Goal: Transaction & Acquisition: Obtain resource

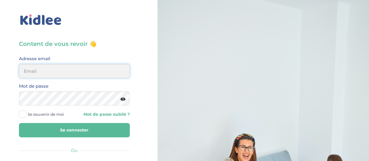
click at [45, 76] on input "email" at bounding box center [74, 71] width 111 height 14
type input "thibaudboucharlat@yahoo.fr"
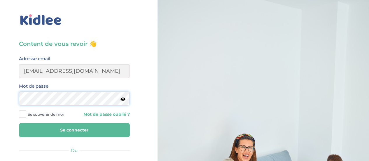
click at [19, 123] on button "Se connecter" at bounding box center [74, 130] width 111 height 14
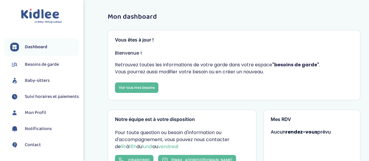
click at [41, 79] on span "Baby-sitters" at bounding box center [37, 80] width 25 height 7
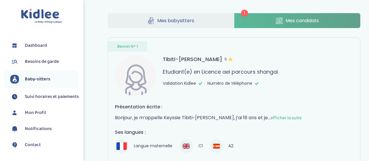
click at [270, 116] on span "afficher la suite" at bounding box center [285, 117] width 31 height 7
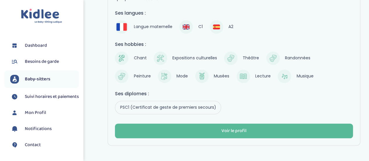
scroll to position [233, 0]
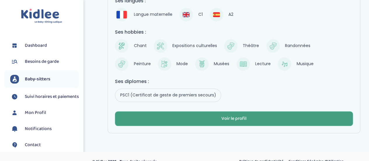
click at [235, 115] on div "Voir le profil" at bounding box center [233, 118] width 25 height 7
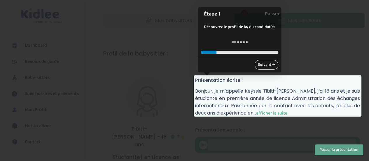
click at [262, 63] on link "Suivant →" at bounding box center [267, 65] width 24 height 10
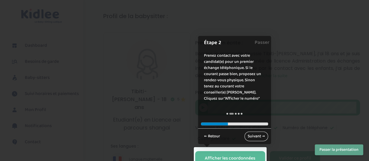
scroll to position [35, 0]
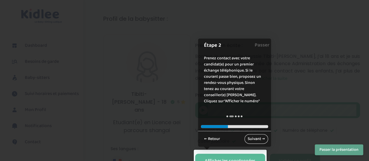
click at [254, 141] on link "Suivant →" at bounding box center [256, 139] width 24 height 10
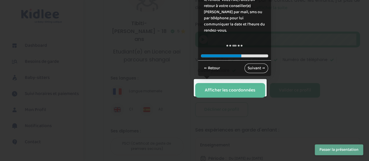
scroll to position [92, 0]
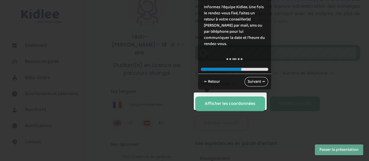
click at [255, 81] on link "Suivant →" at bounding box center [256, 82] width 24 height 10
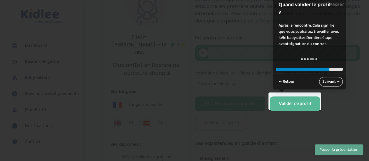
click at [334, 80] on link "Suivant →" at bounding box center [331, 82] width 24 height 10
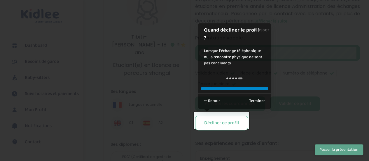
click at [325, 83] on div at bounding box center [184, 80] width 369 height 161
click at [261, 100] on link "Terminer" at bounding box center [257, 101] width 22 height 10
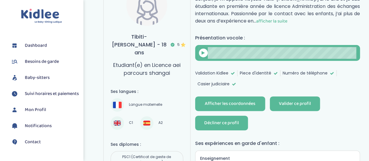
click at [206, 122] on div "Décliner ce profil" at bounding box center [221, 123] width 35 height 7
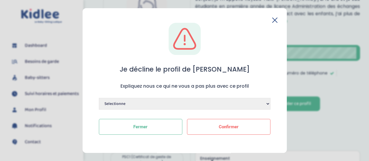
click at [274, 20] on icon at bounding box center [274, 20] width 5 height 5
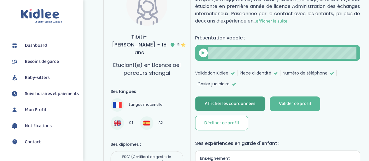
click at [225, 103] on div "Afficher les coordonnées" at bounding box center [230, 103] width 50 height 7
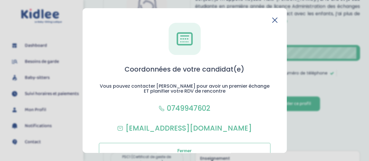
click at [275, 20] on icon at bounding box center [274, 20] width 5 height 5
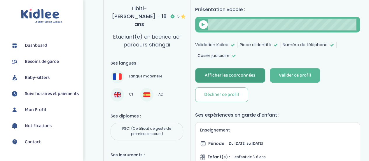
scroll to position [58, 0]
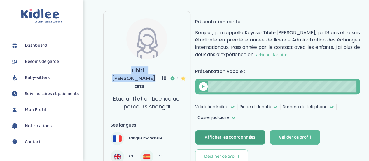
drag, startPoint x: 165, startPoint y: 69, endPoint x: 107, endPoint y: 69, distance: 57.8
copy h3 "Tibiti-paquin Keyssi"
drag, startPoint x: 167, startPoint y: 71, endPoint x: 118, endPoint y: 69, distance: 49.0
click at [118, 69] on h3 "Tibiti-paquin Keyssie - 18 ans 5" at bounding box center [147, 78] width 73 height 24
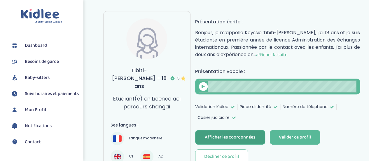
click at [201, 82] on div at bounding box center [203, 86] width 9 height 9
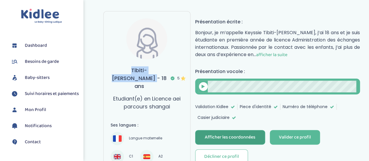
drag, startPoint x: 169, startPoint y: 69, endPoint x: 101, endPoint y: 69, distance: 68.0
copy h3 "Tibiti-paquin Keyssie"
click at [276, 54] on span "afficher la suite" at bounding box center [271, 54] width 31 height 7
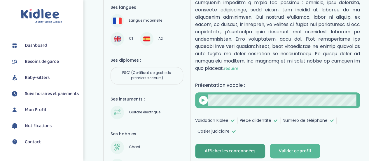
scroll to position [204, 0]
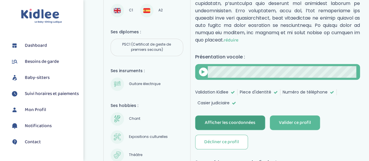
click at [202, 66] on div at bounding box center [278, 72] width 158 height 12
click at [203, 70] on icon at bounding box center [203, 72] width 3 height 4
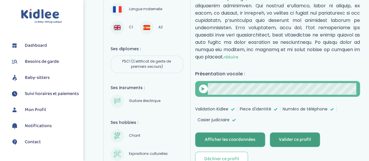
scroll to position [200, 0]
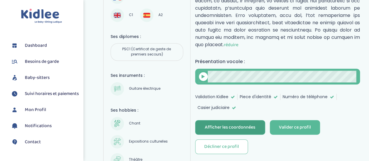
click at [250, 124] on div "Afficher les coordonnées" at bounding box center [230, 127] width 50 height 7
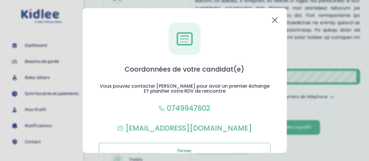
scroll to position [15, 0]
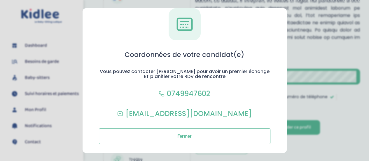
click at [301, 17] on section "Coordonnées de votre candidat(e) Vous pouvez contacter Keyssie pour avoir un pr…" at bounding box center [184, 80] width 369 height 161
click at [302, 7] on section "Coordonnées de votre candidat(e) Vous pouvez contacter Keyssie pour avoir un pr…" at bounding box center [184, 80] width 369 height 161
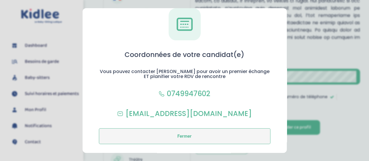
click at [217, 140] on button "Fermer" at bounding box center [185, 136] width 172 height 16
